Goal: Information Seeking & Learning: Find contact information

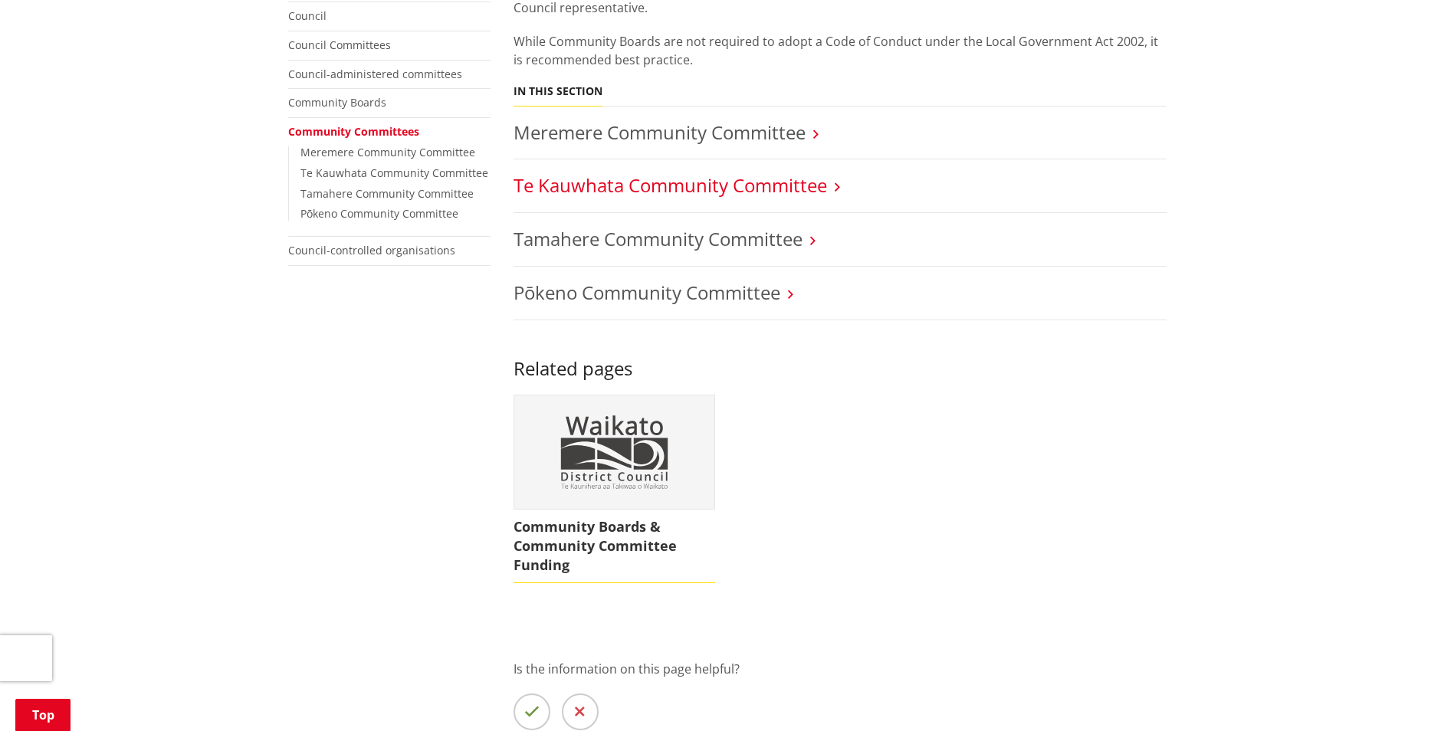
scroll to position [230, 0]
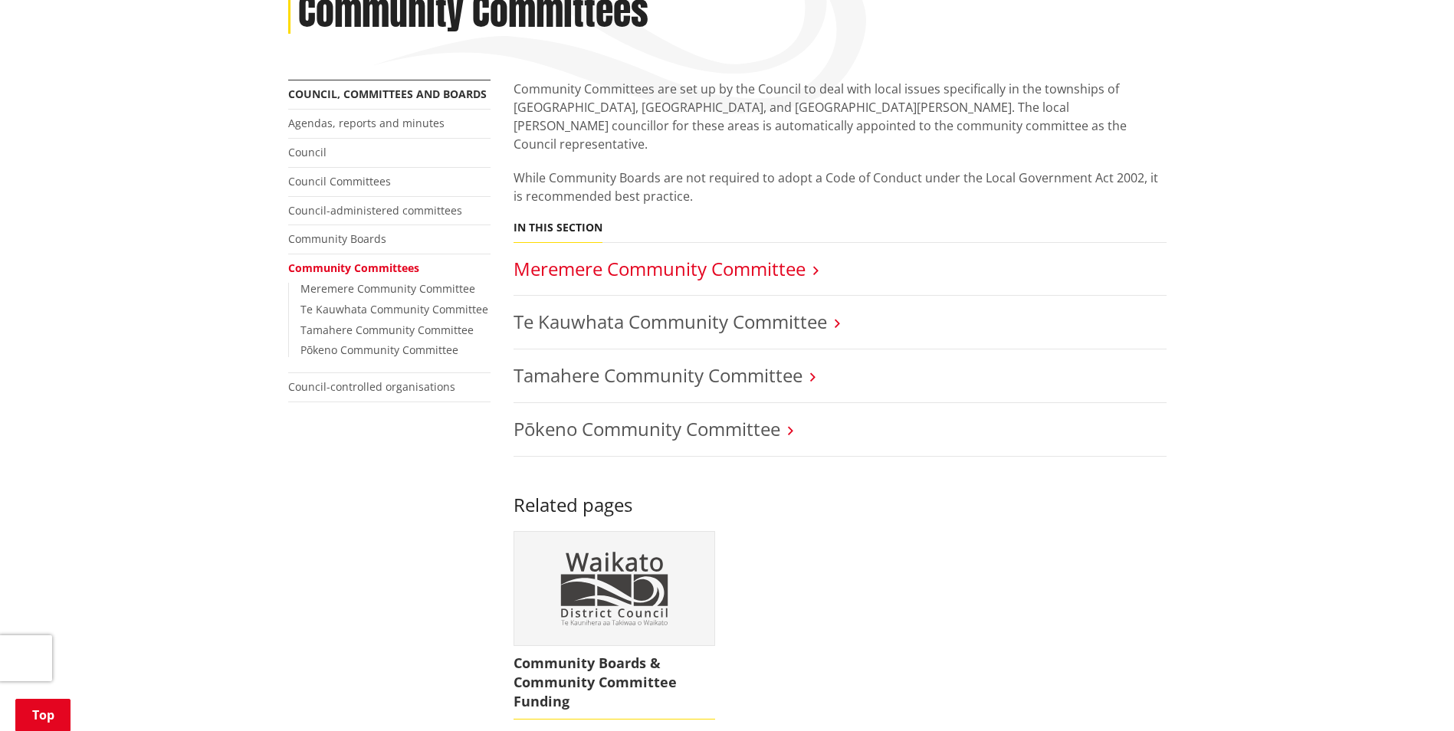
click at [646, 256] on link "Meremere Community Committee" at bounding box center [660, 268] width 292 height 25
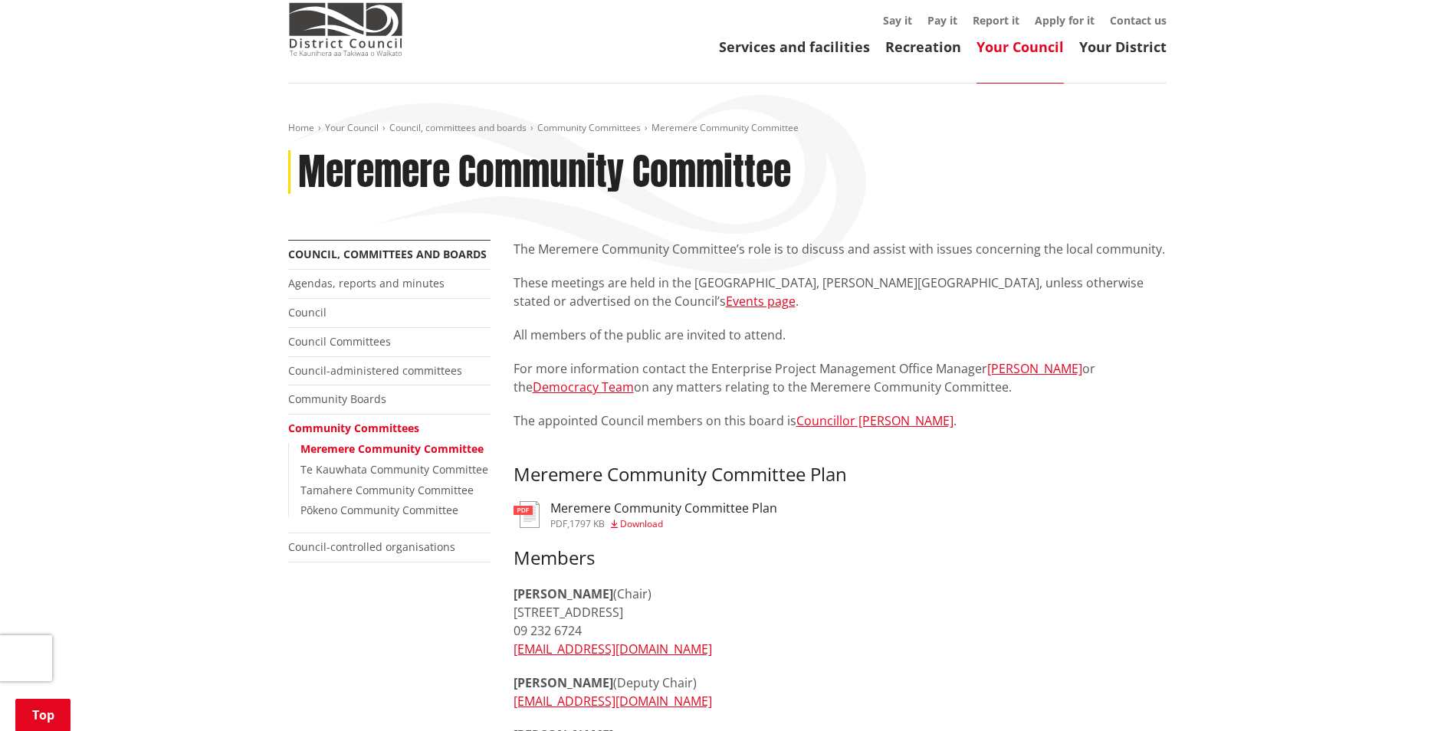
scroll to position [230, 0]
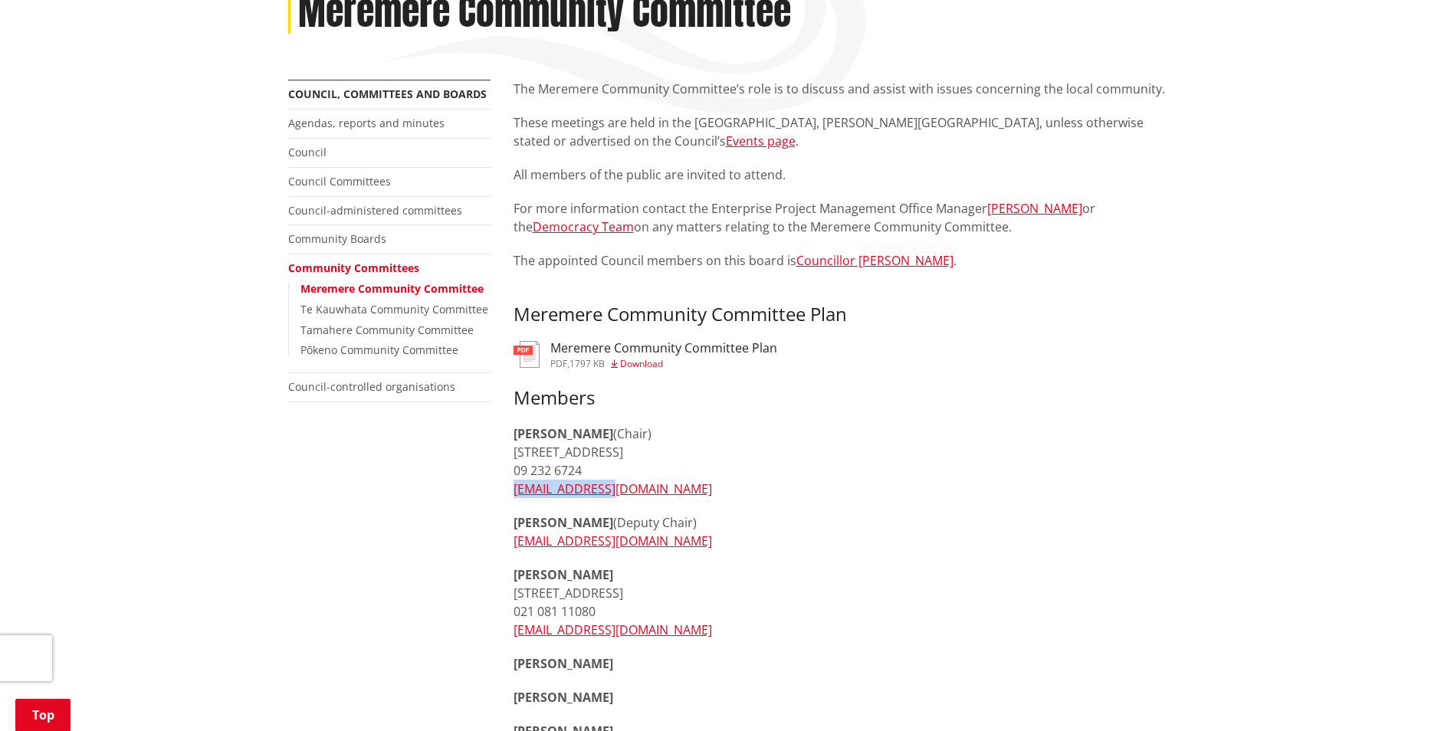
drag, startPoint x: 625, startPoint y: 489, endPoint x: 511, endPoint y: 491, distance: 113.5
copy link "[EMAIL_ADDRESS][DOMAIN_NAME]"
drag, startPoint x: 658, startPoint y: 540, endPoint x: 500, endPoint y: 539, distance: 157.9
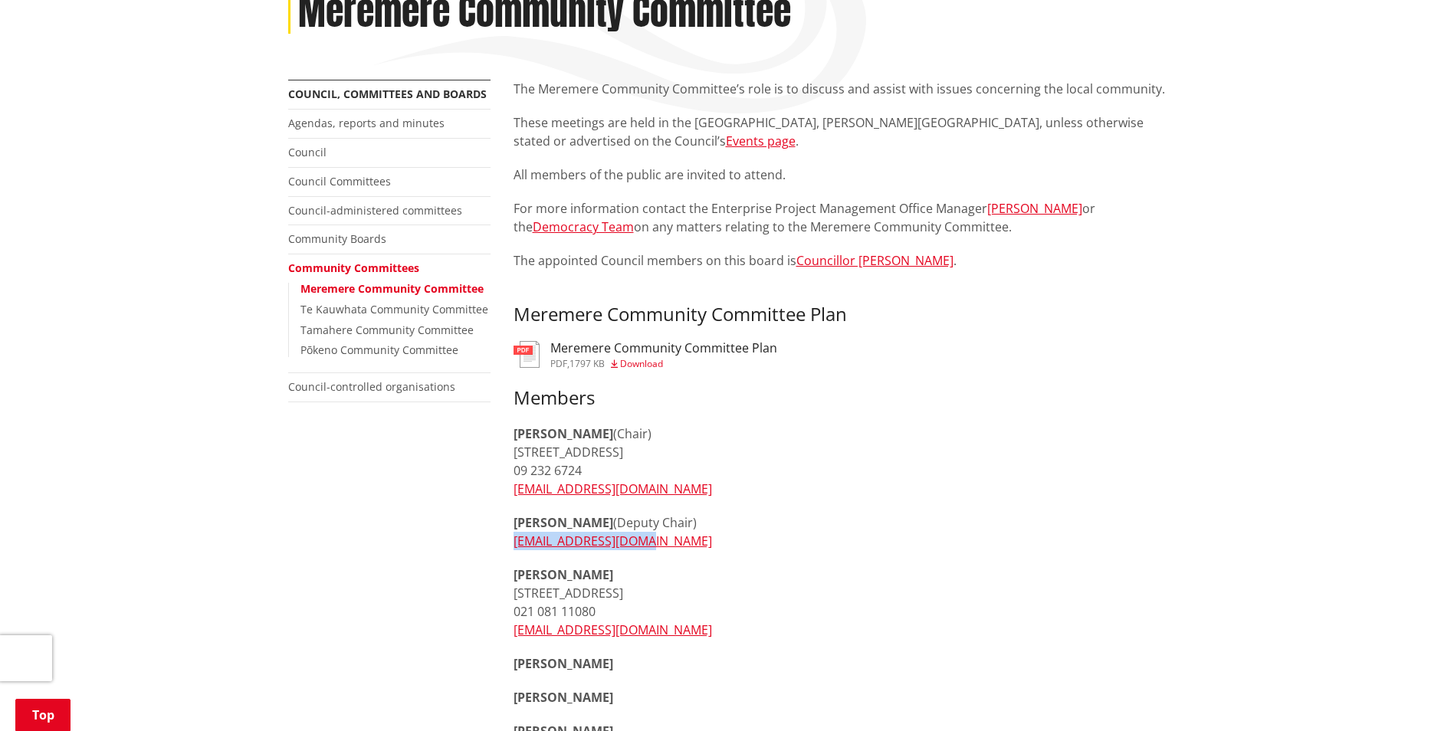
copy link "[EMAIL_ADDRESS][DOMAIN_NAME]"
drag, startPoint x: 586, startPoint y: 490, endPoint x: 501, endPoint y: 488, distance: 84.3
copy link "[EMAIL_ADDRESS][DOMAIN_NAME]"
drag, startPoint x: 649, startPoint y: 547, endPoint x: 492, endPoint y: 543, distance: 157.2
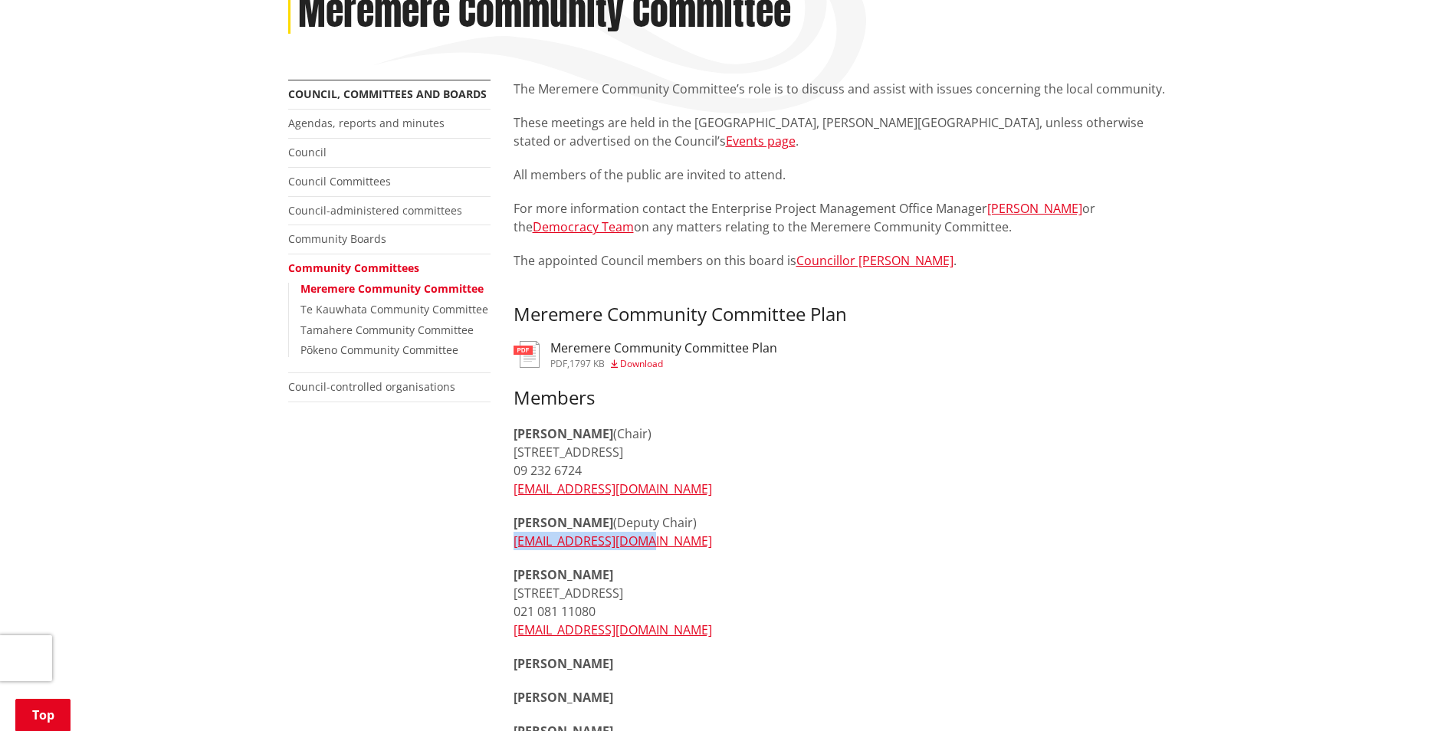
copy link "[EMAIL_ADDRESS][DOMAIN_NAME]"
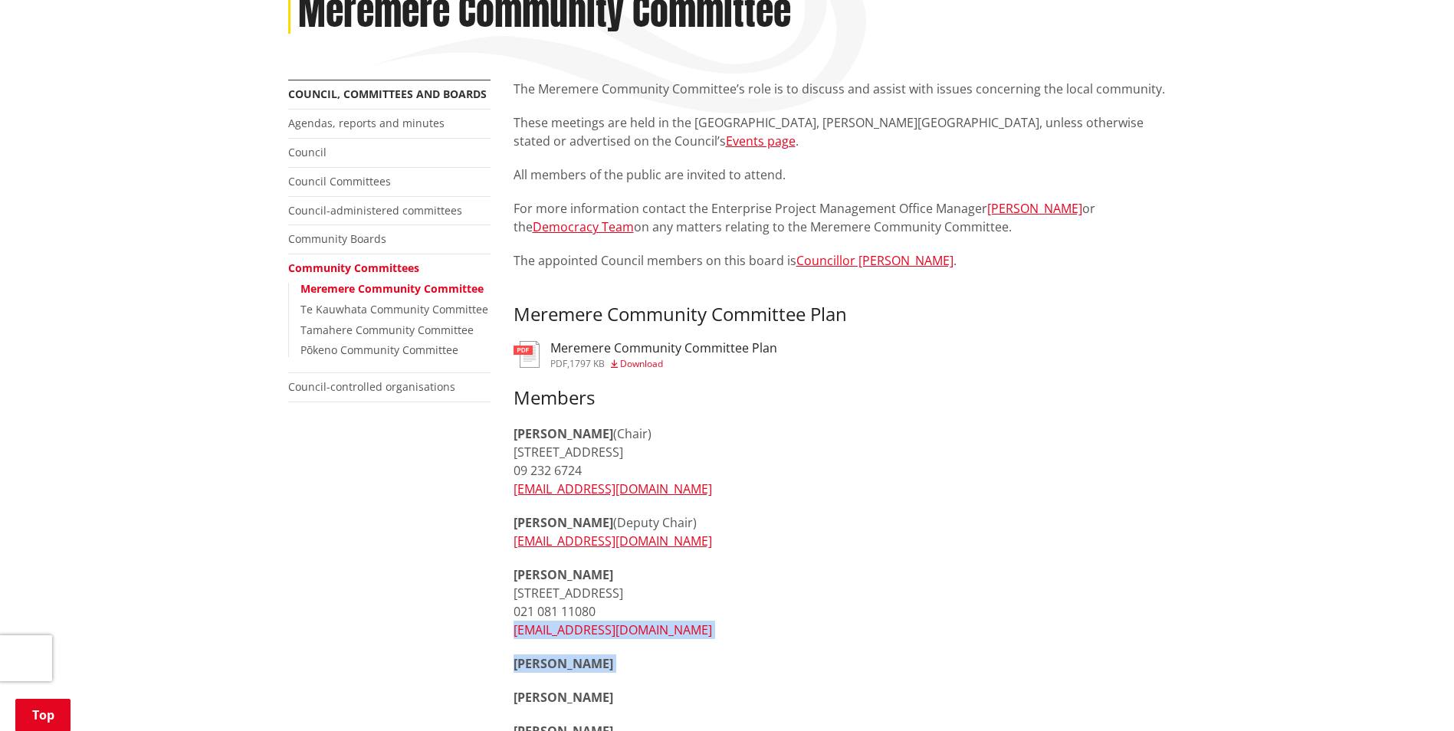
drag, startPoint x: 636, startPoint y: 638, endPoint x: 514, endPoint y: 626, distance: 123.2
click at [514, 626] on div "Members [PERSON_NAME] (Chair) [GEOGRAPHIC_DATA] 09 232 6724 [EMAIL_ADDRESS][DOM…" at bounding box center [840, 607] width 653 height 441
drag, startPoint x: 514, startPoint y: 626, endPoint x: 730, endPoint y: 652, distance: 218.5
click at [731, 652] on div "Members [PERSON_NAME] (Chair) [GEOGRAPHIC_DATA] 09 232 6724 [EMAIL_ADDRESS][DOM…" at bounding box center [840, 607] width 653 height 441
drag, startPoint x: 680, startPoint y: 623, endPoint x: 506, endPoint y: 632, distance: 174.2
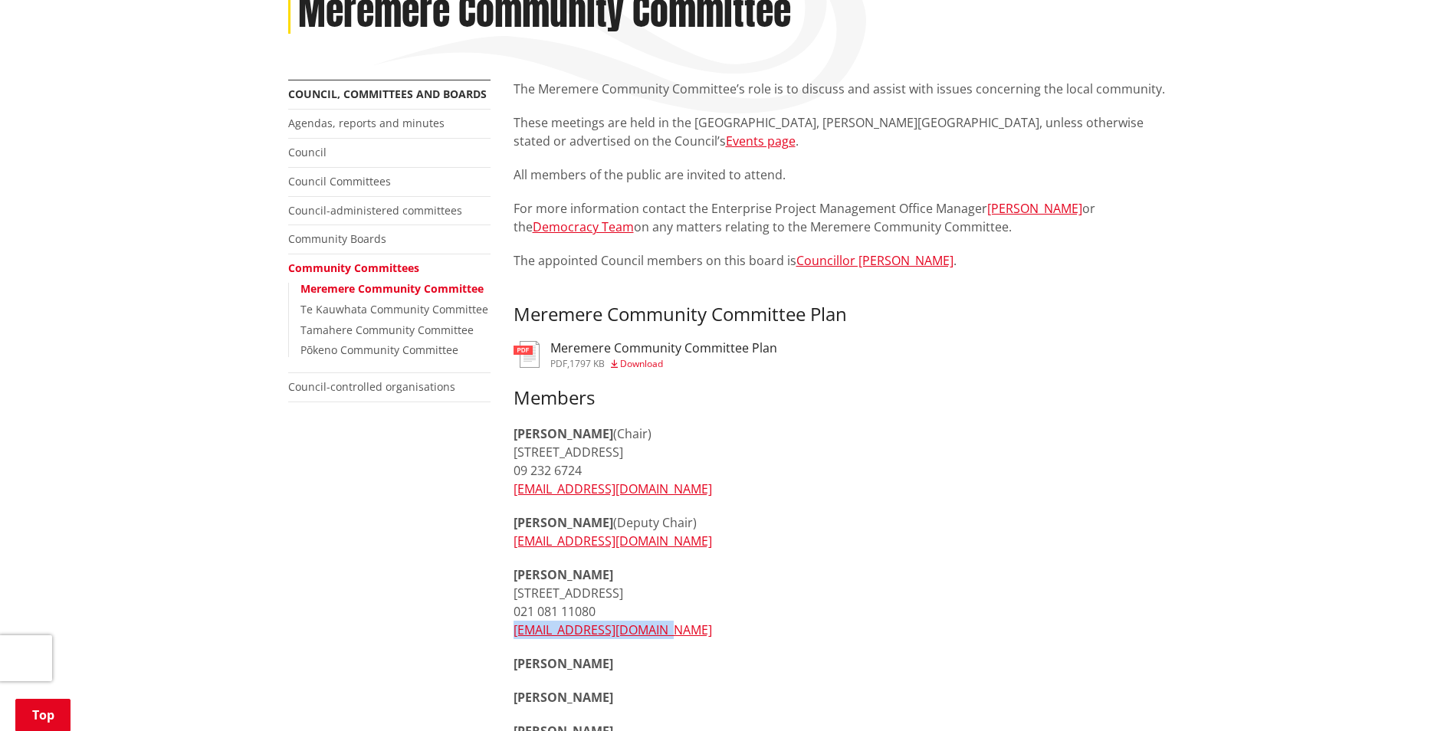
copy link "[EMAIL_ADDRESS][DOMAIN_NAME]"
